Goal: Find specific page/section: Find specific page/section

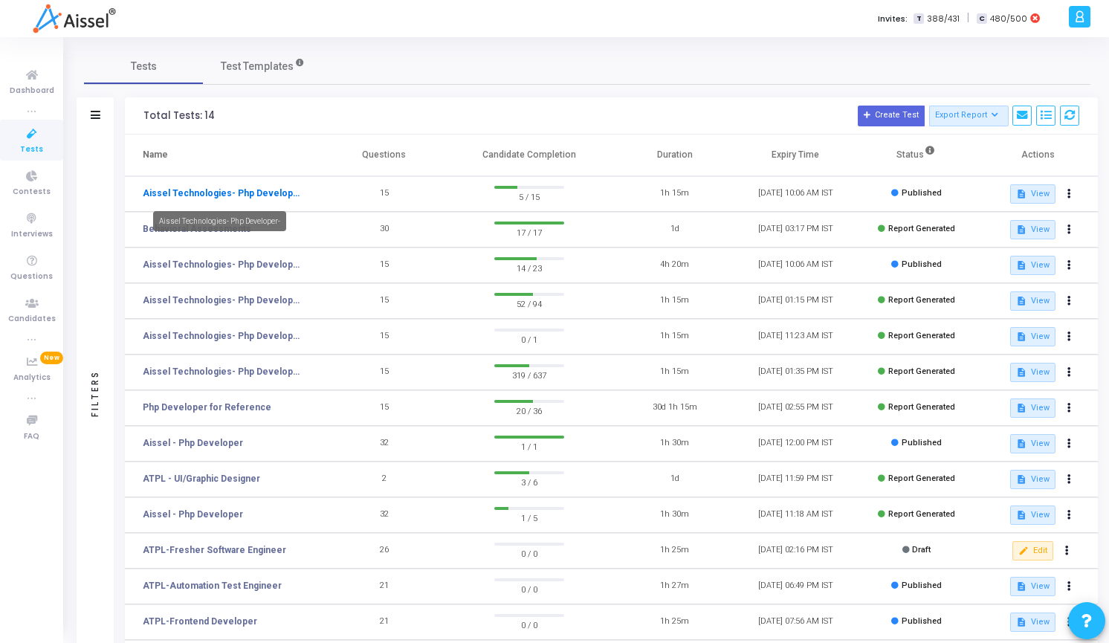
click at [203, 194] on link "Aissel Technologies- Php Developer-" at bounding box center [222, 193] width 158 height 13
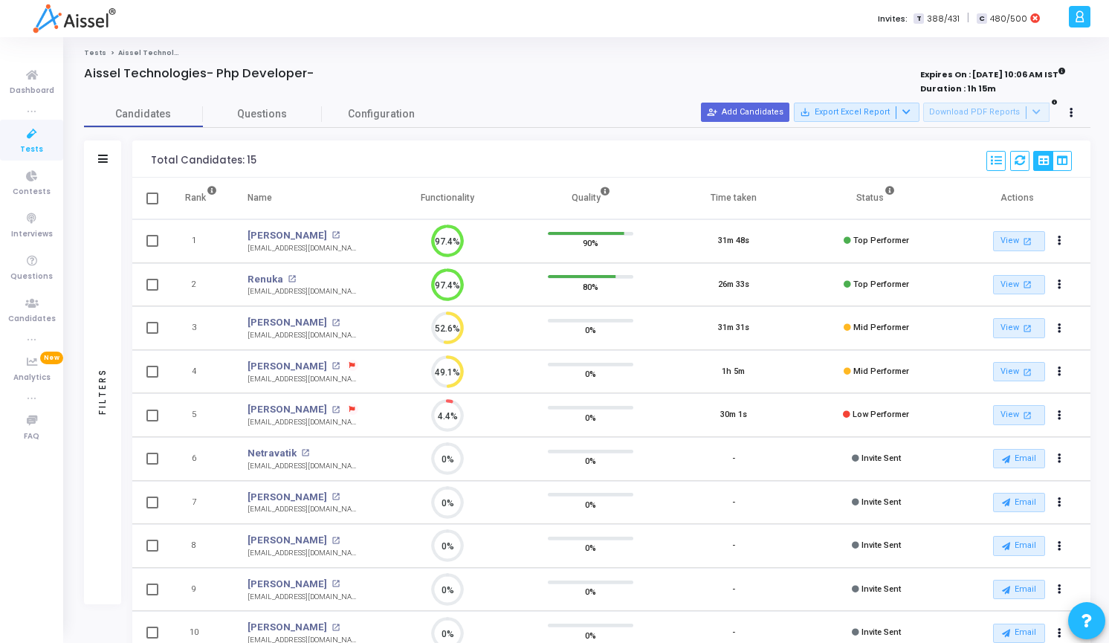
click at [32, 144] on span "Tests" at bounding box center [31, 149] width 23 height 13
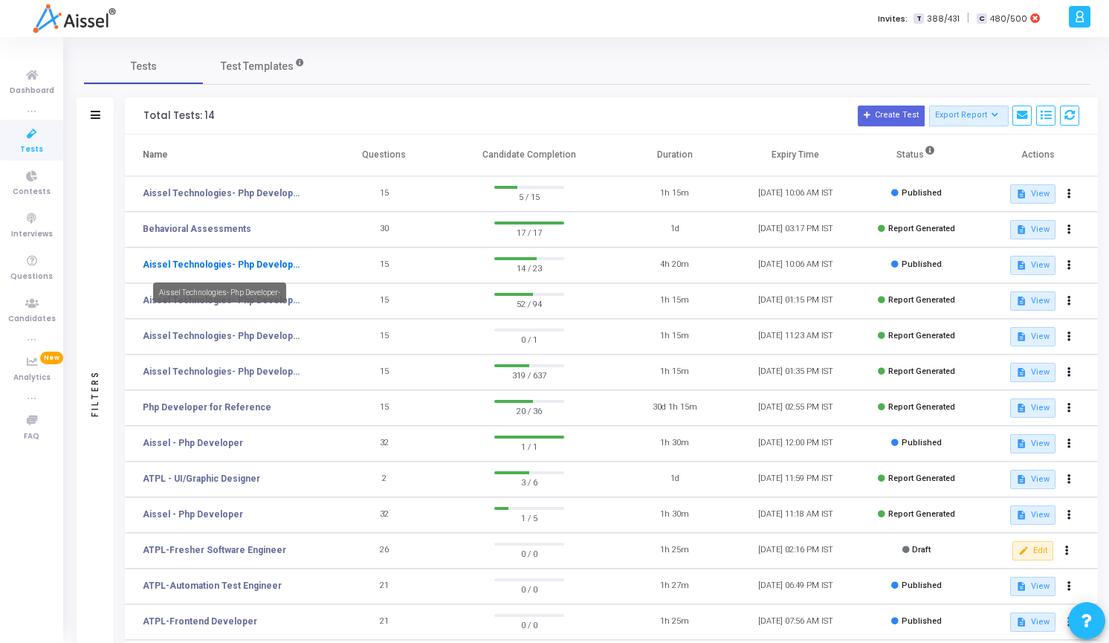
click at [252, 266] on link "Aissel Technologies- Php Developer-" at bounding box center [222, 264] width 158 height 13
